Goal: Check status: Check status

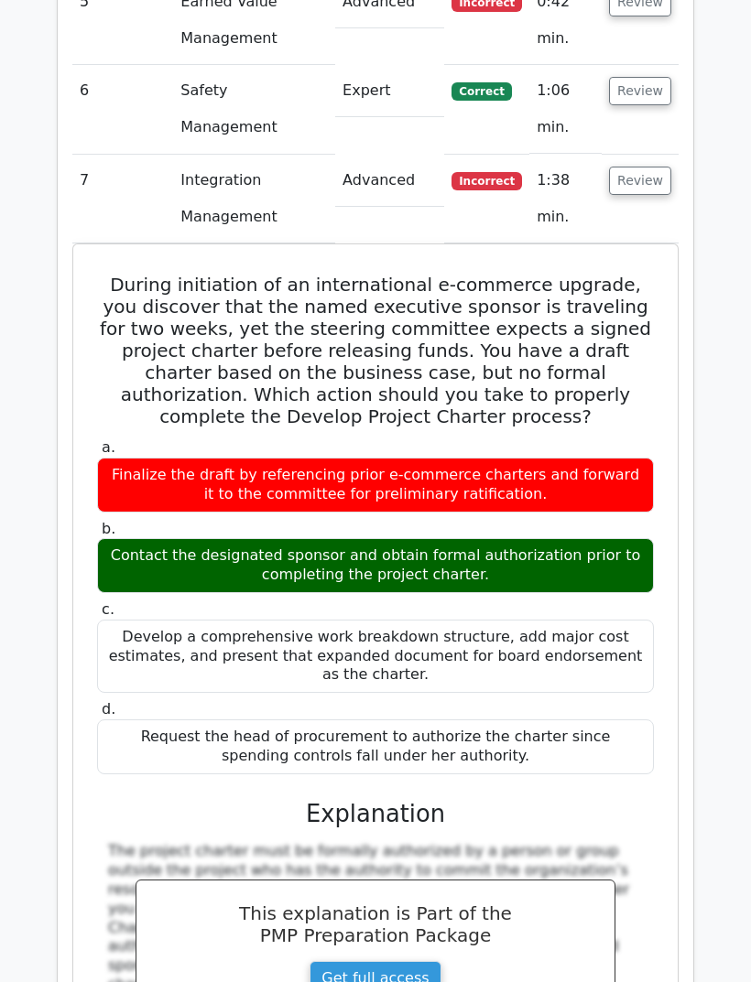
scroll to position [2136, 0]
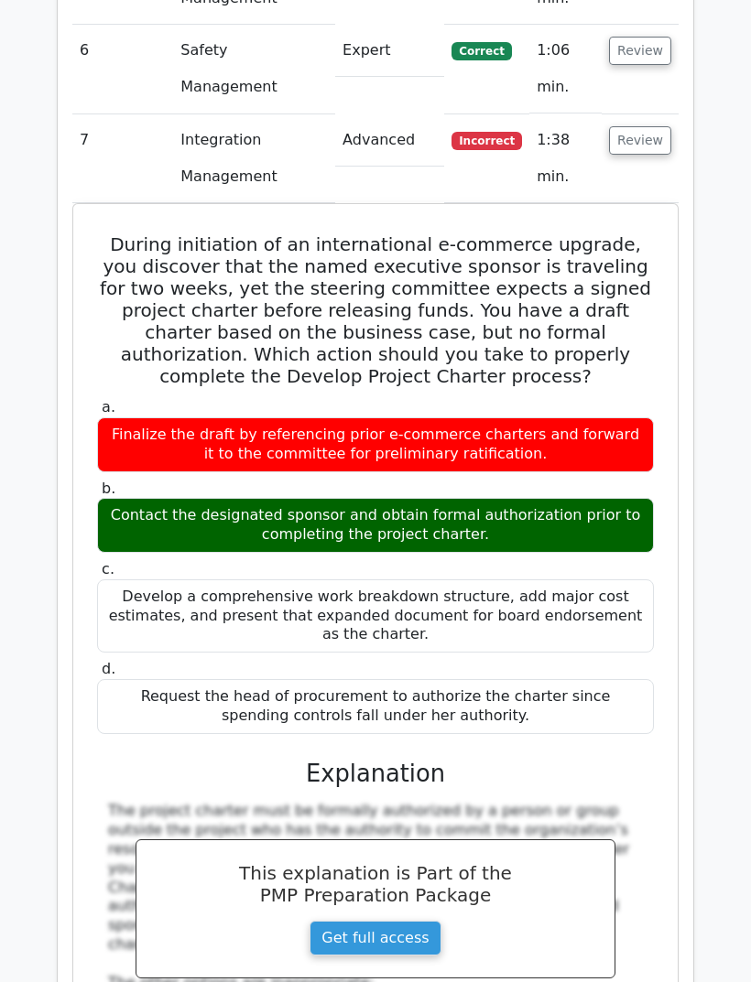
click at [204, 119] on td "Integration Management" at bounding box center [254, 158] width 162 height 89
copy div "During initiation of an international e-commerce upgrade, you discover that the…"
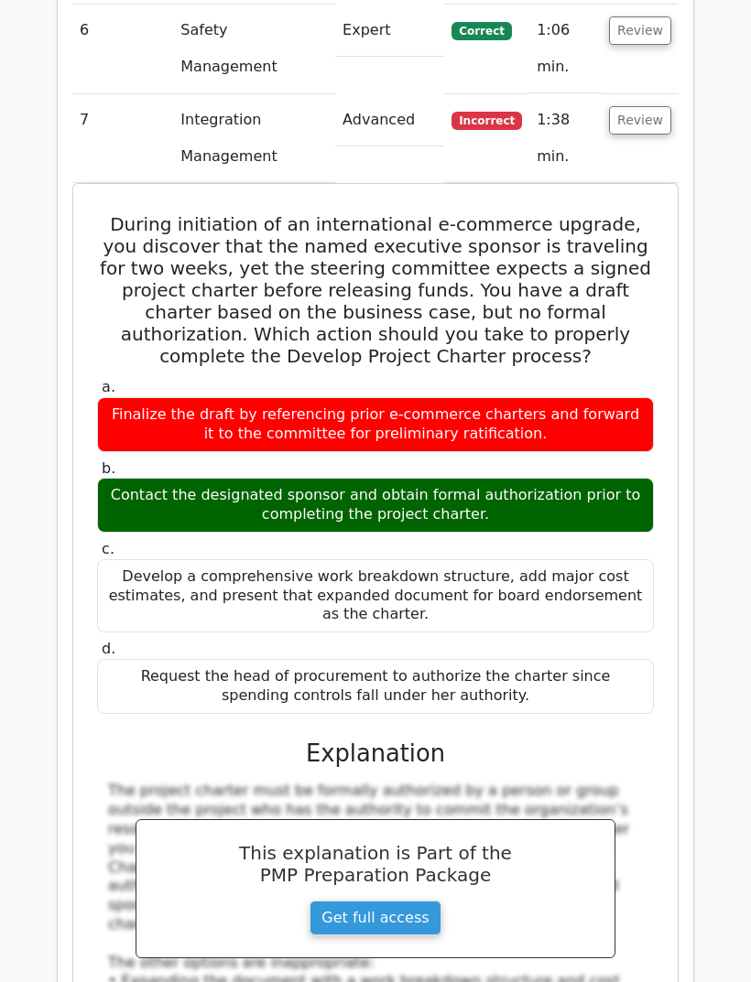
click at [642, 106] on button "Review" at bounding box center [640, 120] width 62 height 28
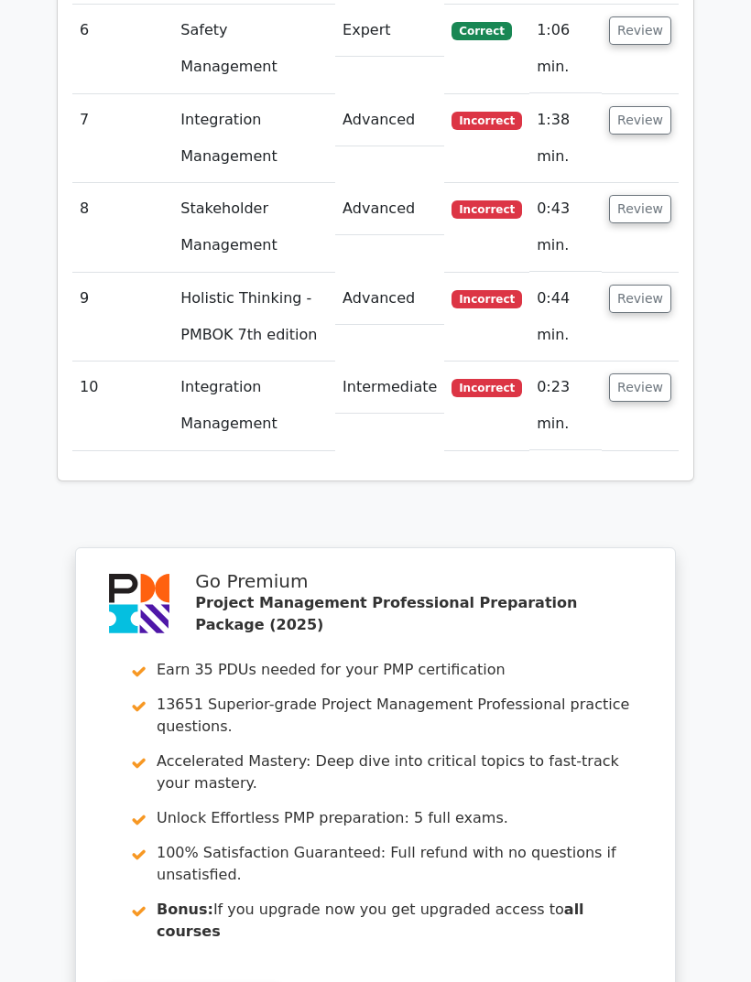
click at [652, 195] on button "Review" at bounding box center [640, 209] width 62 height 28
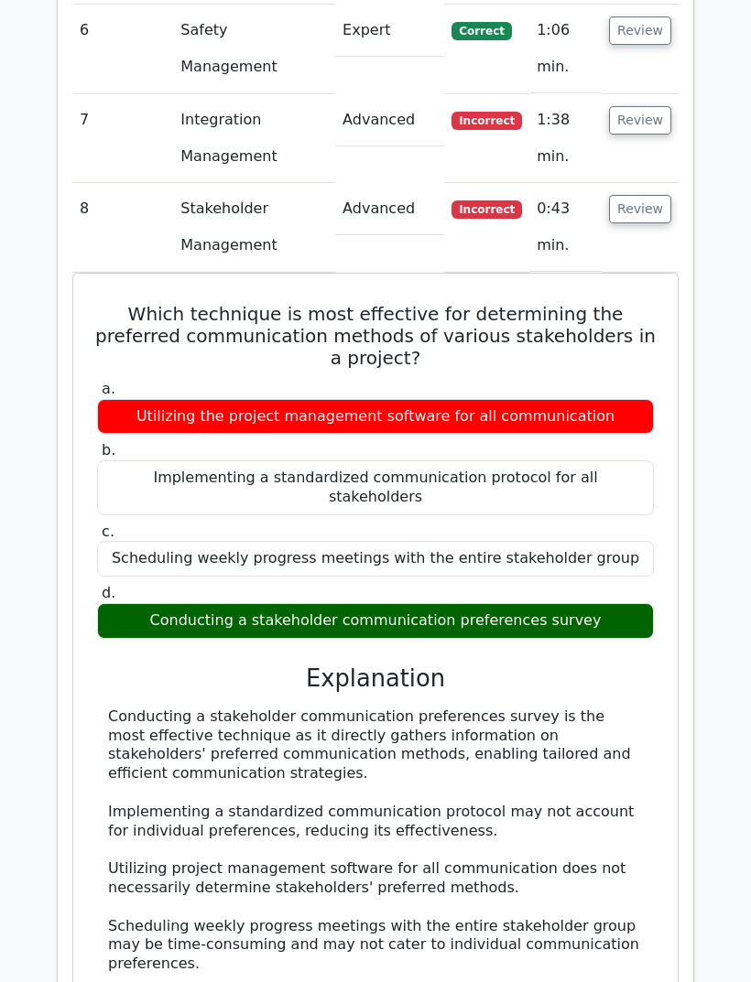
scroll to position [2182, 0]
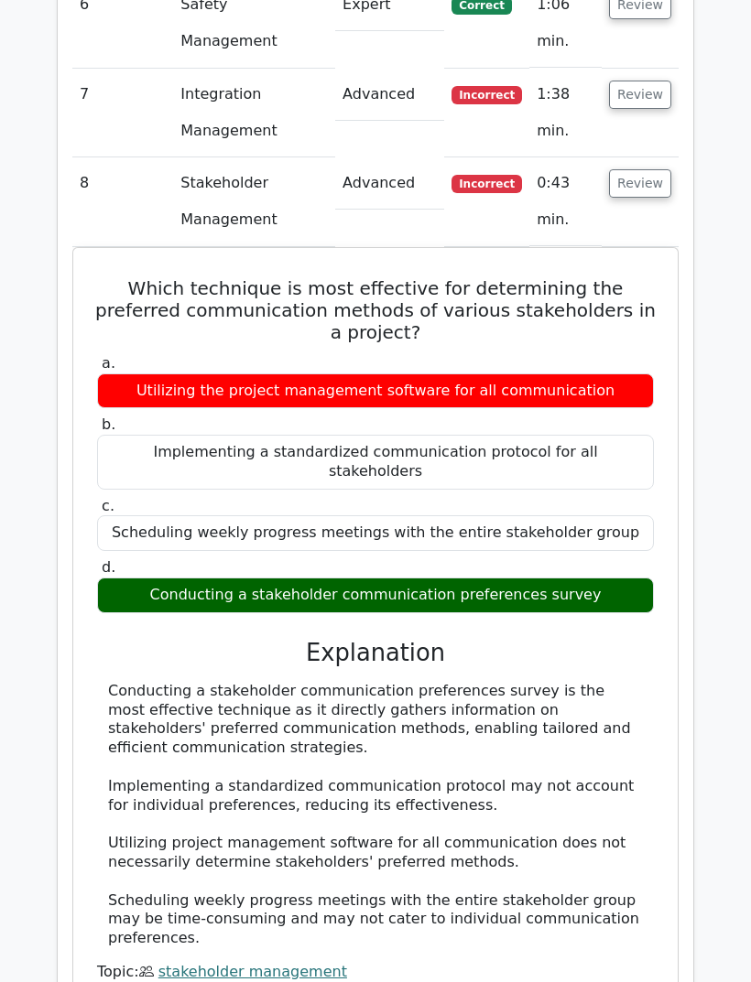
click at [650, 169] on button "Review" at bounding box center [640, 183] width 62 height 28
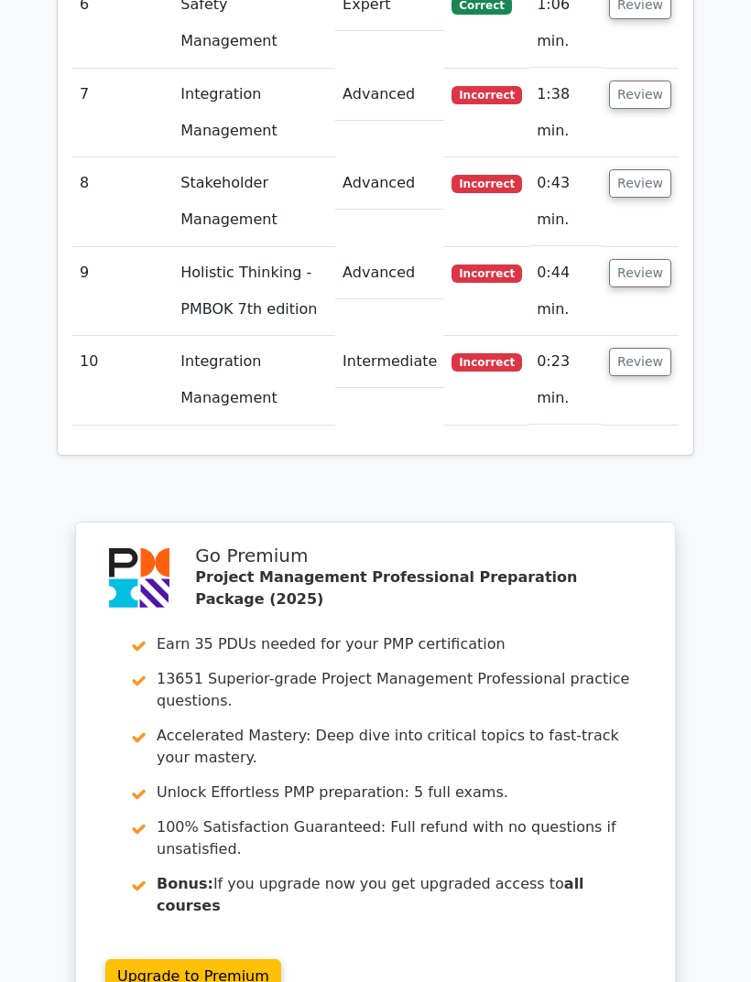
click at [644, 259] on button "Review" at bounding box center [640, 273] width 62 height 28
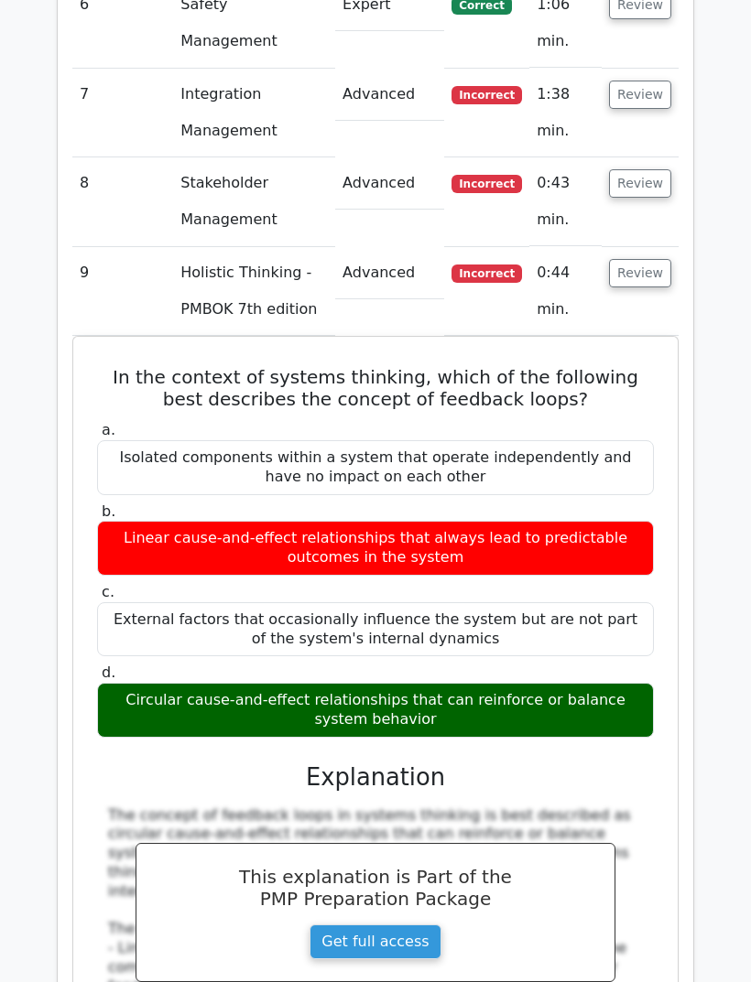
click at [650, 169] on button "Review" at bounding box center [640, 183] width 62 height 28
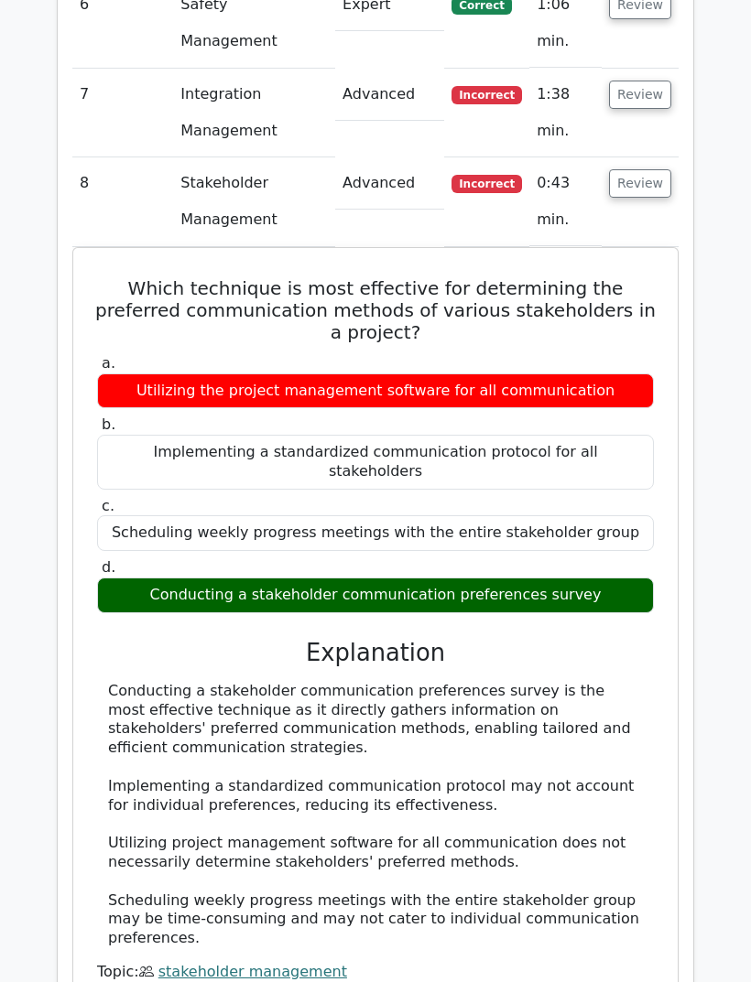
click at [650, 169] on button "Review" at bounding box center [640, 183] width 62 height 28
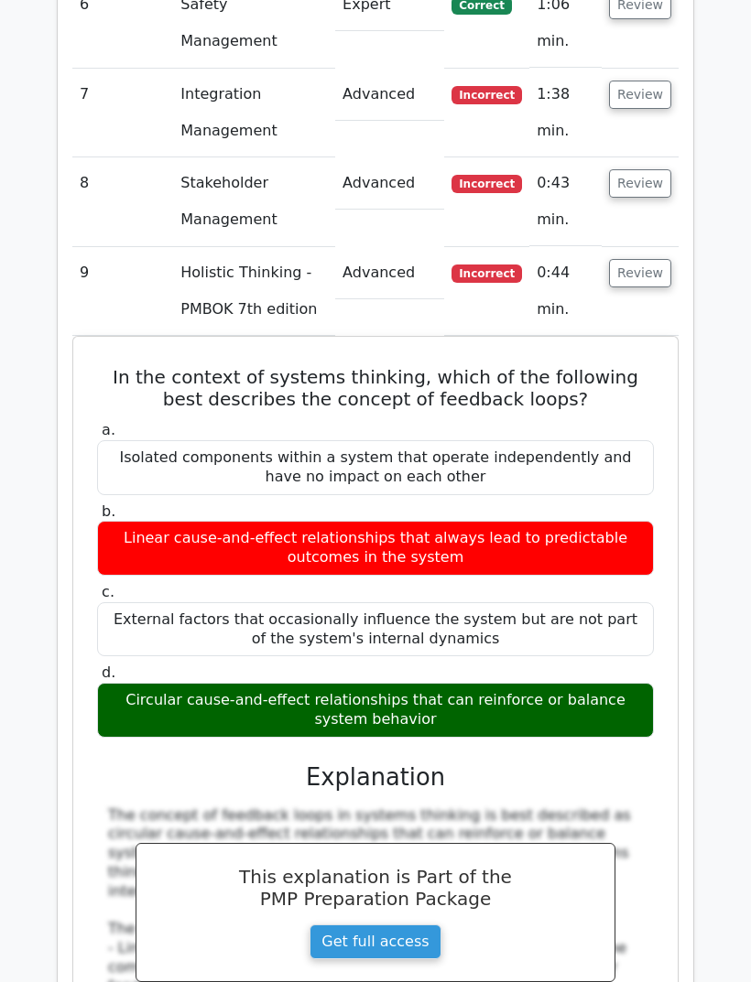
scroll to position [2221, 0]
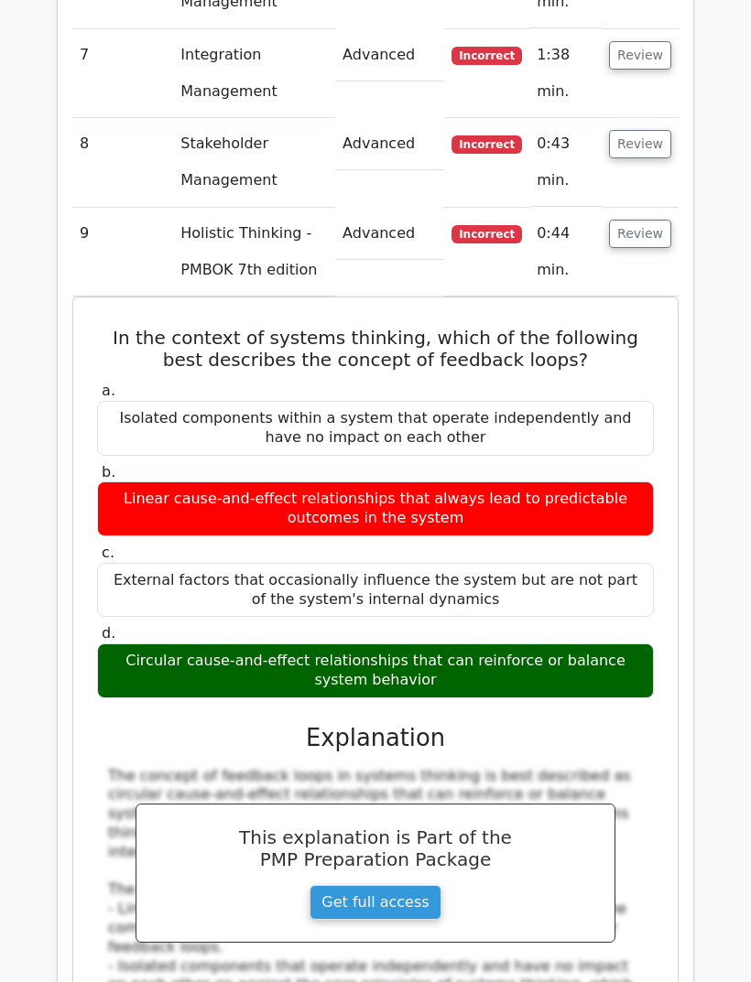
click at [651, 220] on button "Review" at bounding box center [640, 234] width 62 height 28
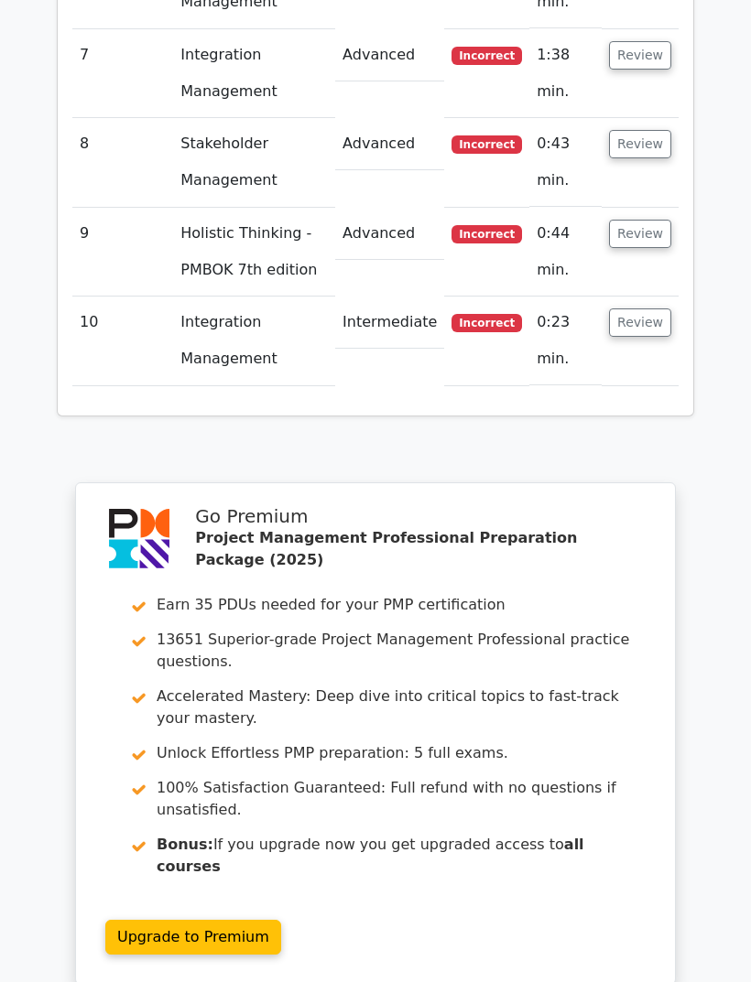
click at [644, 308] on button "Review" at bounding box center [640, 322] width 62 height 28
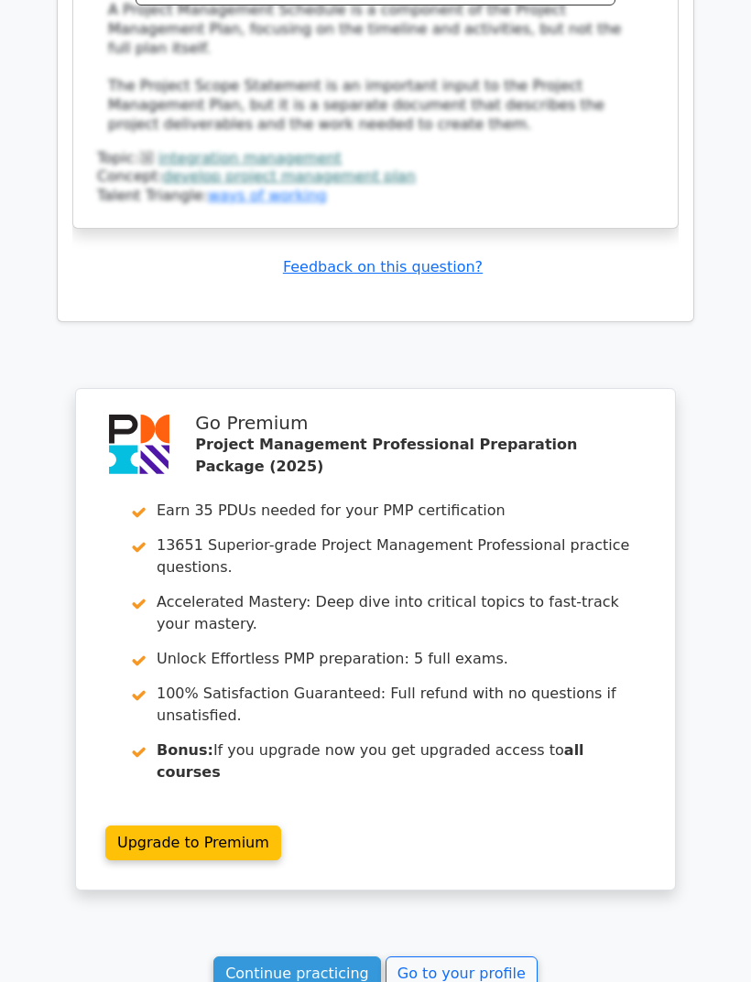
scroll to position [3294, 0]
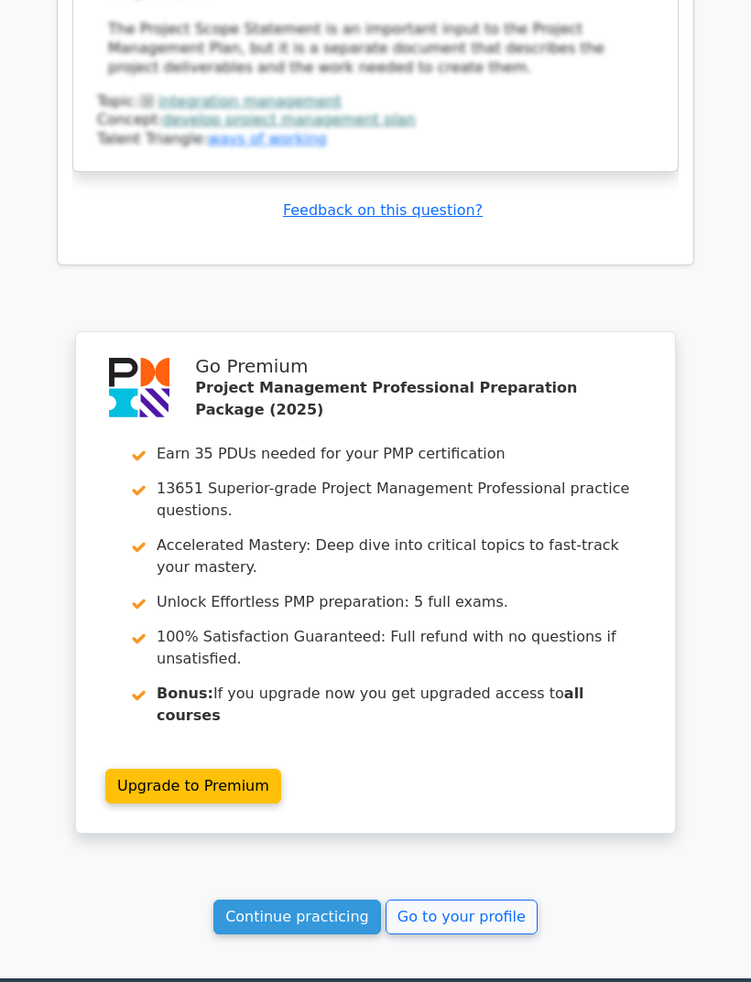
click at [449, 900] on link "Go to your profile" at bounding box center [461, 917] width 152 height 35
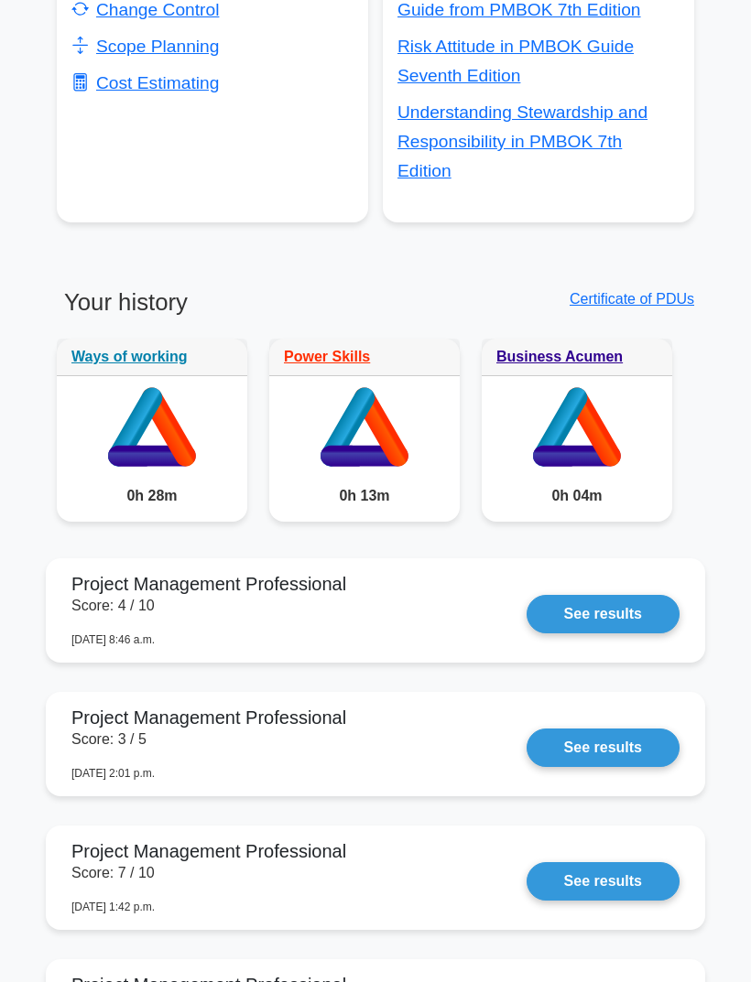
scroll to position [1217, 0]
